Goal: Information Seeking & Learning: Learn about a topic

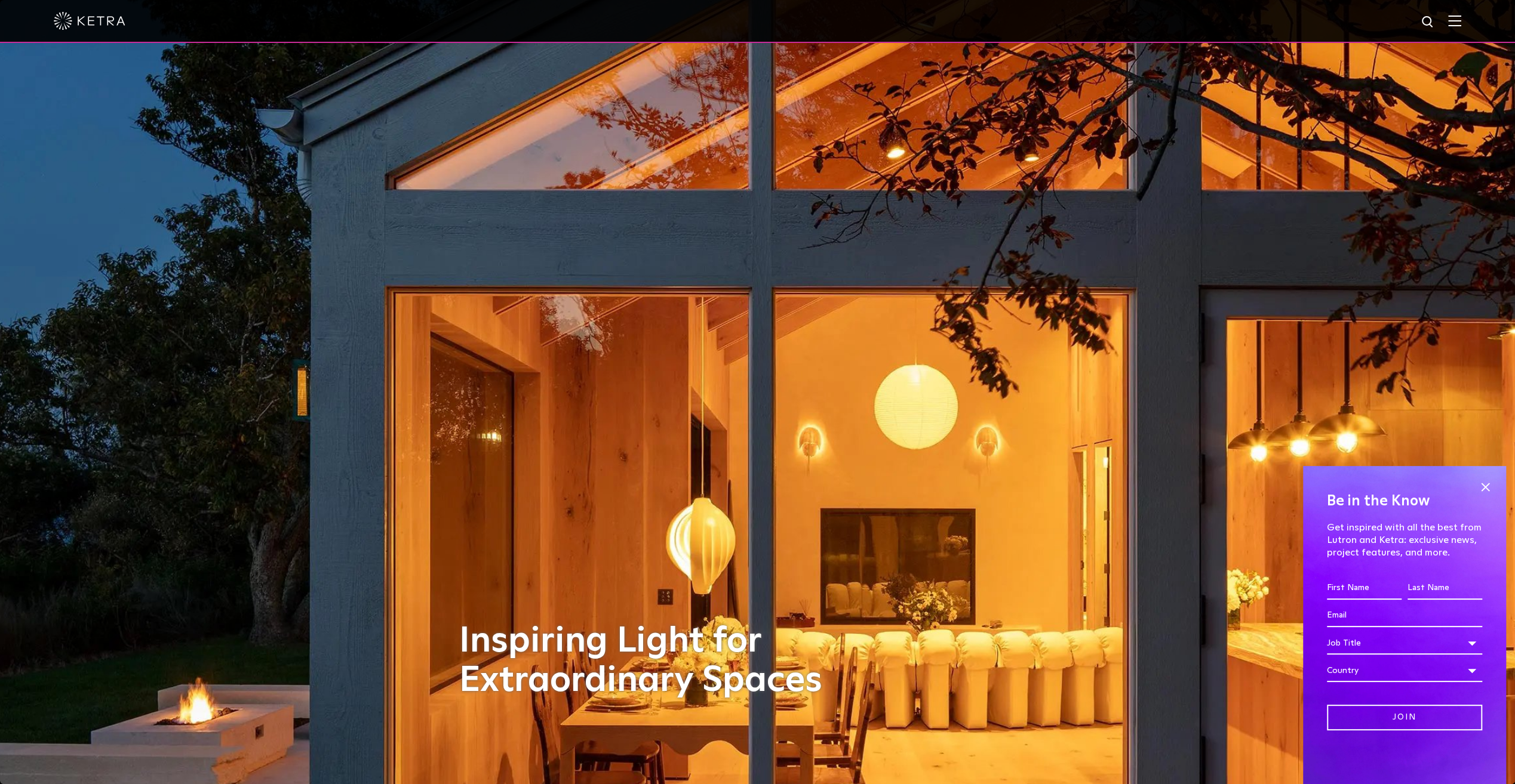
click at [1461, 17] on img at bounding box center [1455, 21] width 13 height 12
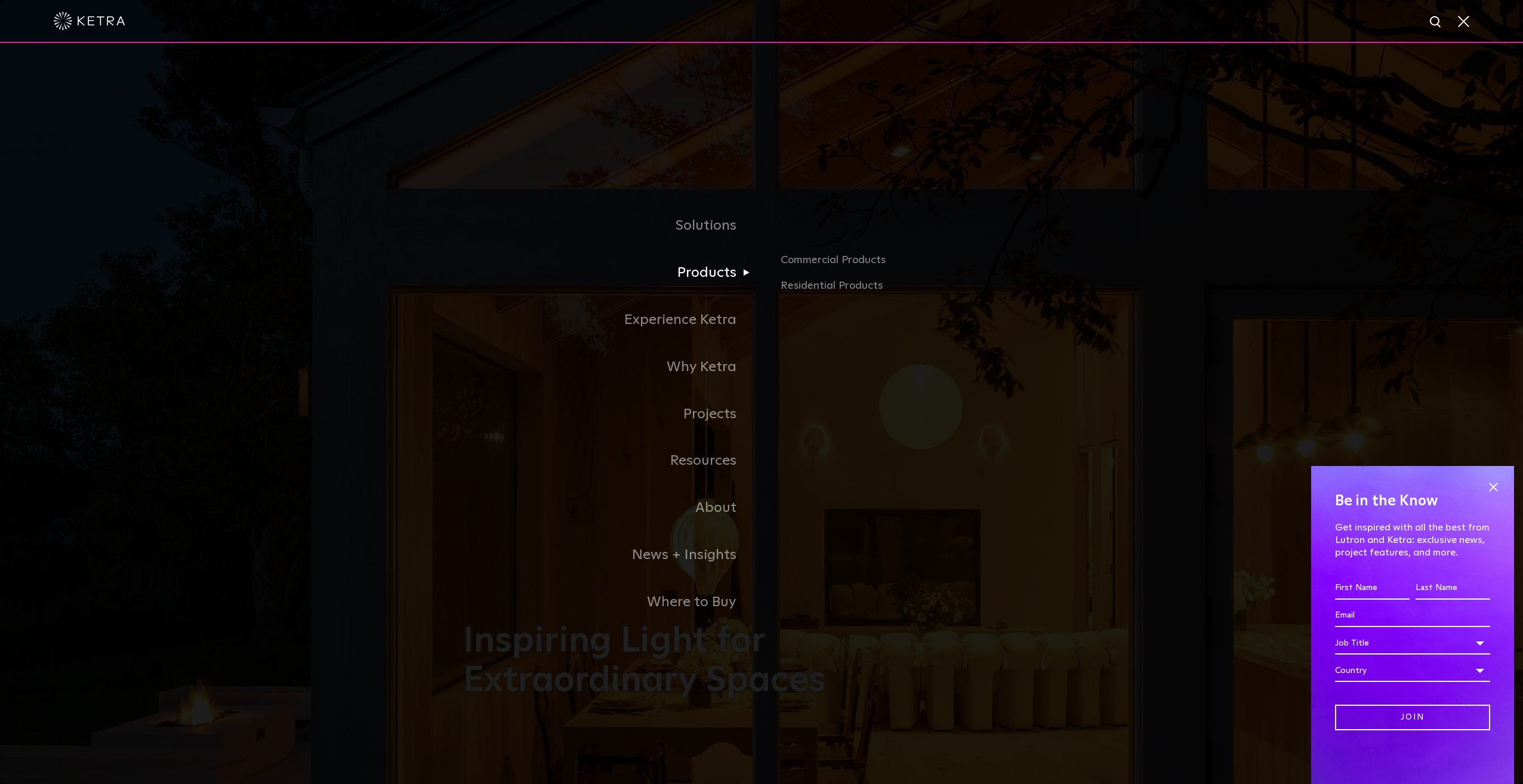
click at [708, 271] on link "Products" at bounding box center [612, 273] width 298 height 47
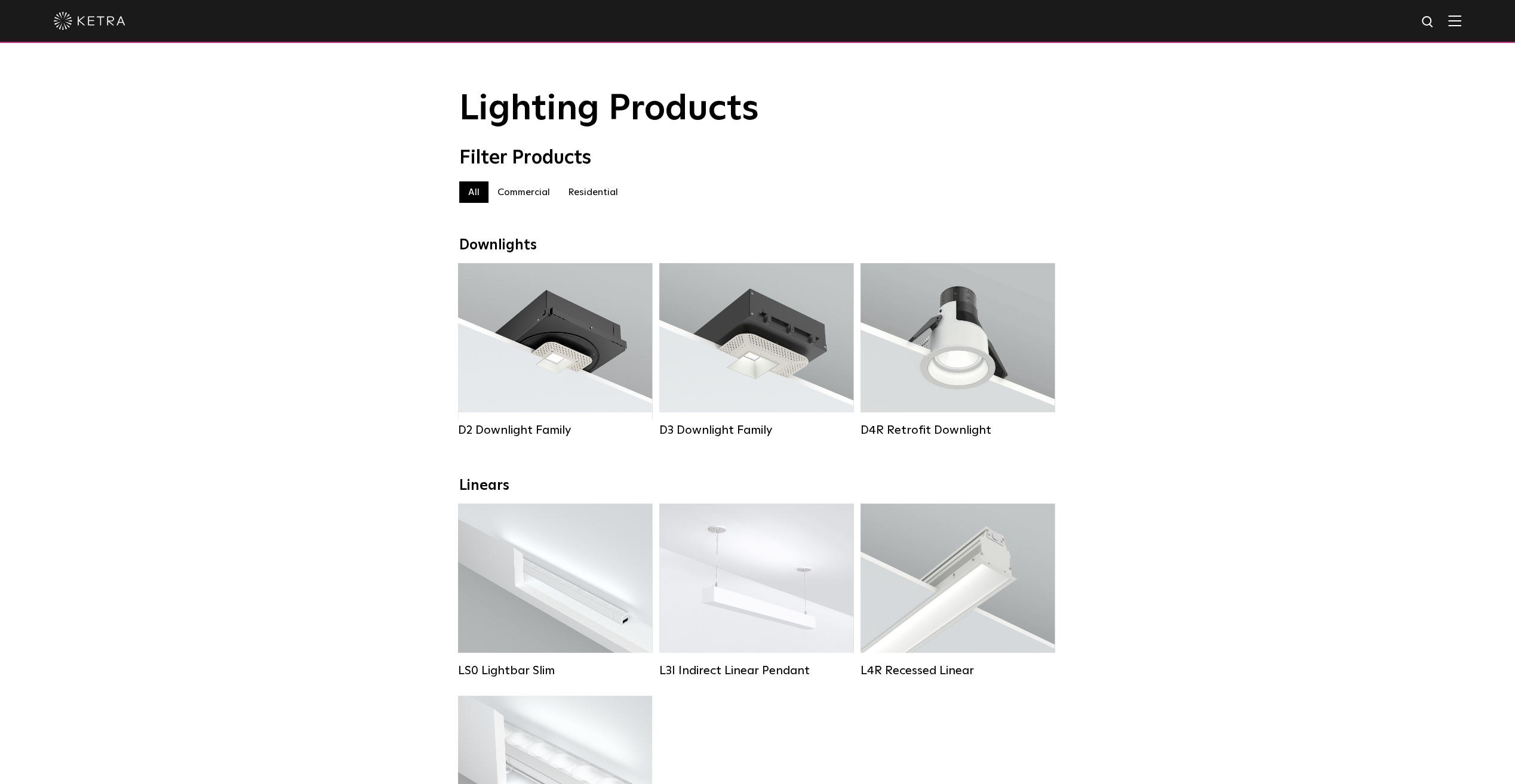
click at [1472, 20] on div at bounding box center [758, 21] width 1515 height 43
click at [1461, 28] on div at bounding box center [758, 21] width 1408 height 42
click at [1461, 25] on img at bounding box center [1455, 21] width 13 height 12
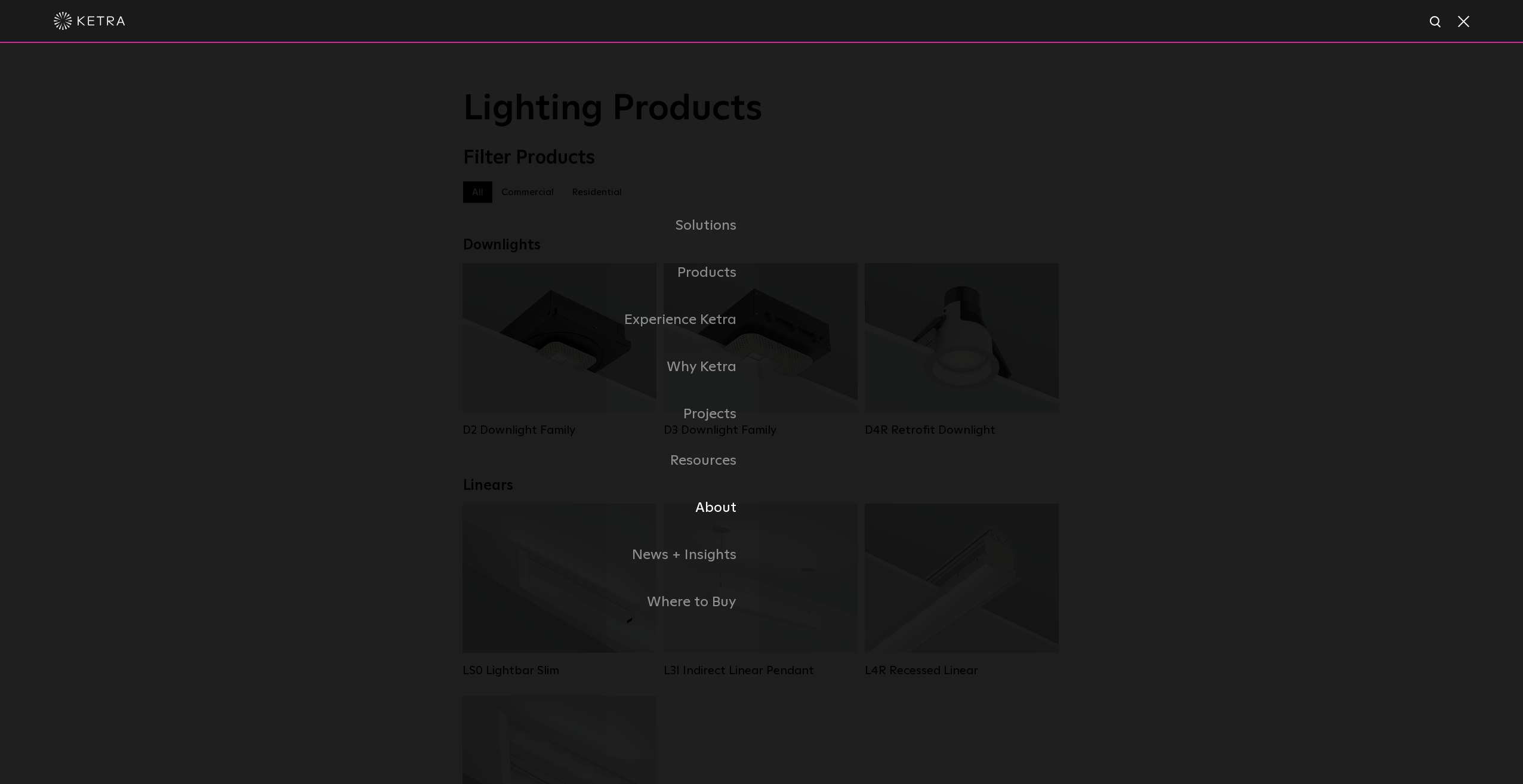
click at [711, 518] on link "About" at bounding box center [612, 508] width 298 height 47
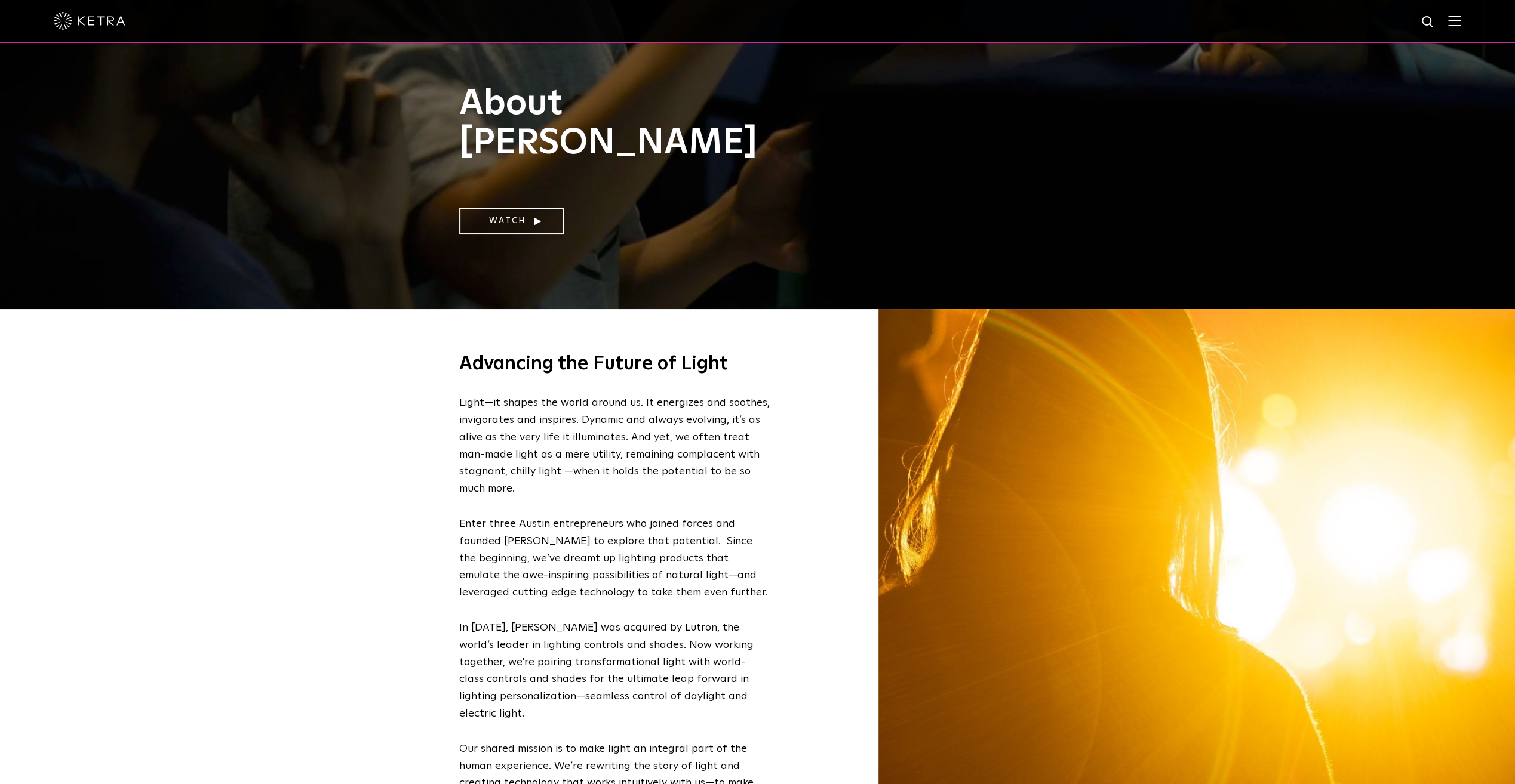
scroll to position [478, 0]
